Goal: Task Accomplishment & Management: Manage account settings

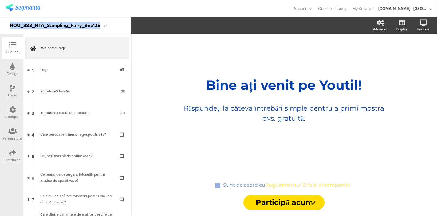
drag, startPoint x: 10, startPoint y: 26, endPoint x: 100, endPoint y: 24, distance: 90.2
click at [100, 24] on div "ROU_383_HTA_Sampling_Fairy_Sep'25" at bounding box center [55, 26] width 90 height 10
copy div "ROU_383_HTA_Sampling_Fairy_Sep'25"
click at [9, 114] on div "Configure" at bounding box center [13, 117] width 16 height 6
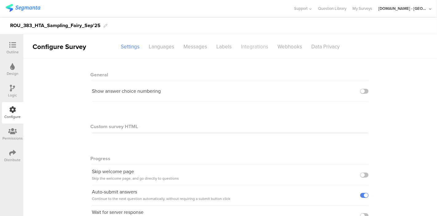
click at [247, 47] on div "Integrations" at bounding box center [255, 46] width 37 height 11
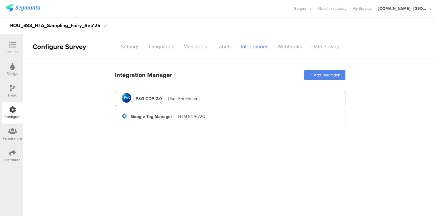
click at [181, 103] on div "pg logo P&G CDP 2.0 | User Enrichment" at bounding box center [230, 98] width 221 height 15
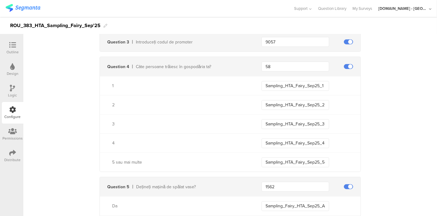
scroll to position [277, 0]
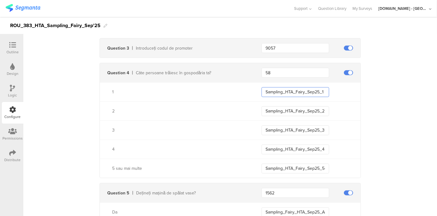
click at [275, 87] on input "Sampling_HTA_Fairy_Sep25_1" at bounding box center [296, 92] width 68 height 10
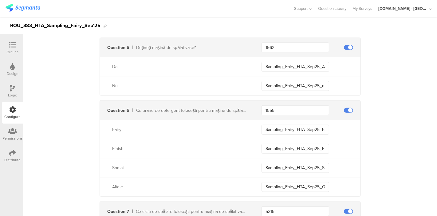
scroll to position [425, 0]
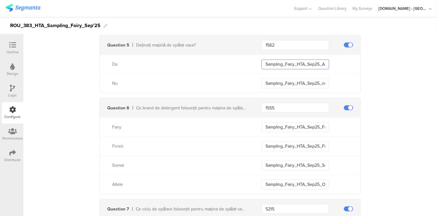
click at [285, 62] on input "Sampling_Fairy_HTA_Sep25_ADW_Owner" at bounding box center [296, 64] width 68 height 10
click at [276, 123] on input "Sampling_Fairy_HTA_Sep25_Fairy" at bounding box center [296, 127] width 68 height 10
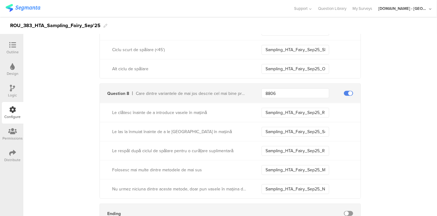
scroll to position [579, 0]
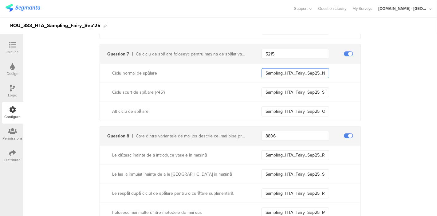
click at [275, 72] on input "Sampling_HTA_Fairy_Sep25_Normal_Cycle" at bounding box center [296, 73] width 68 height 10
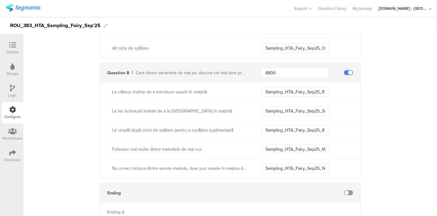
scroll to position [643, 0]
click at [284, 90] on input "Sampling_HTA_Fairy_Sep25_Rinse_Before" at bounding box center [296, 91] width 68 height 10
click at [278, 87] on input "Sampling_HTA_Fairy_Sep25_Rinse_Before" at bounding box center [296, 91] width 68 height 10
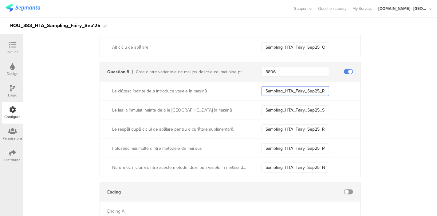
click at [278, 87] on input "Sampling_HTA_Fairy_Sep25_Rinse_Before" at bounding box center [296, 91] width 68 height 10
